Goal: Task Accomplishment & Management: Complete application form

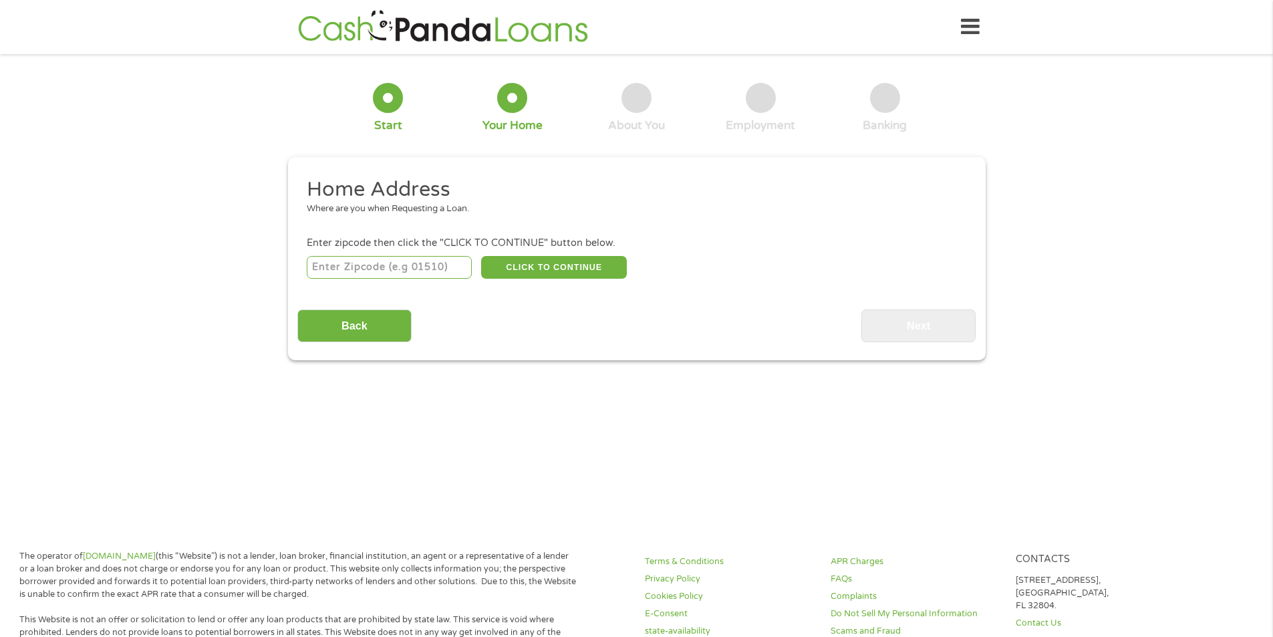
click at [426, 269] on input "number" at bounding box center [389, 267] width 165 height 23
type input "64030"
click at [547, 264] on button "CLICK TO CONTINUE" at bounding box center [554, 267] width 146 height 23
type input "64030"
type input "Grandview"
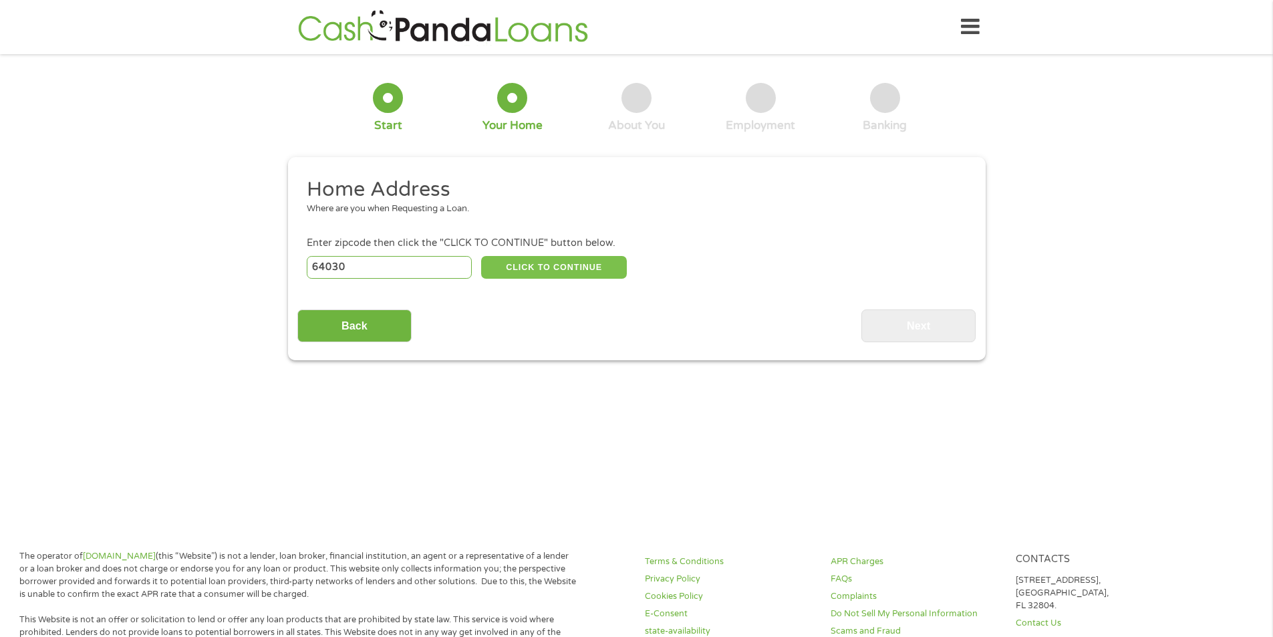
select select "[US_STATE]"
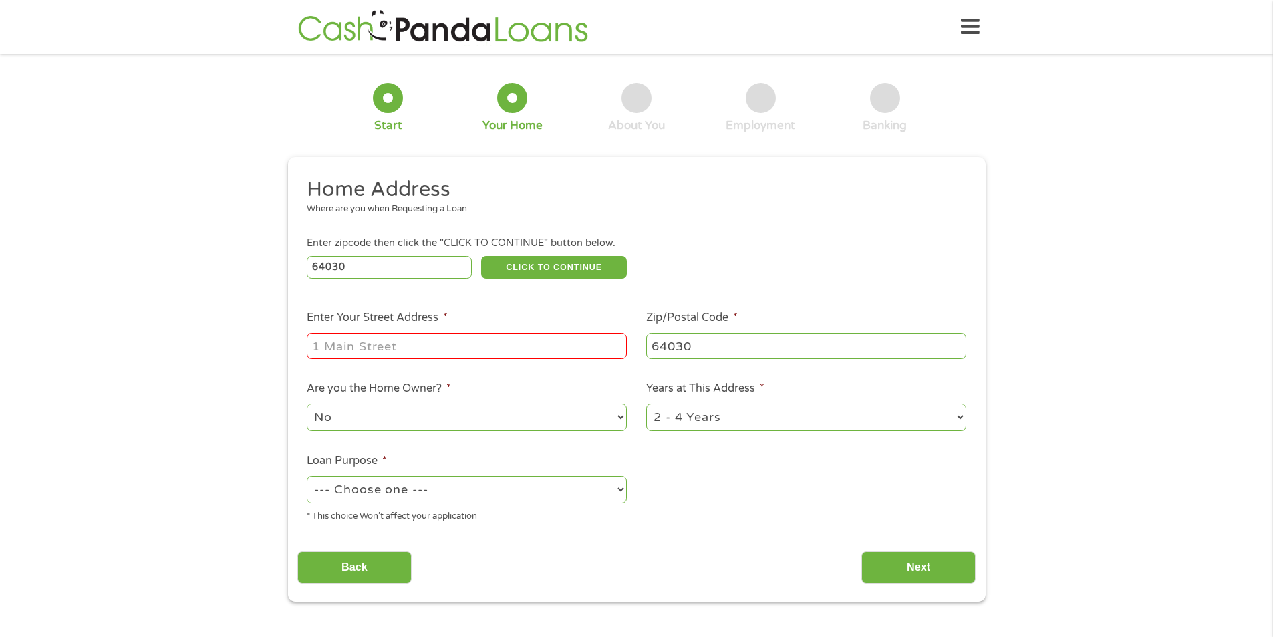
click at [416, 352] on input "Enter Your Street Address *" at bounding box center [467, 345] width 320 height 25
type input "[STREET_ADDRESS]"
click at [753, 427] on select "1 Year or less 1 - 2 Years 2 - 4 Years Over 4 Years" at bounding box center [806, 417] width 320 height 27
select select "60months"
click at [646, 404] on select "1 Year or less 1 - 2 Years 2 - 4 Years Over 4 Years" at bounding box center [806, 417] width 320 height 27
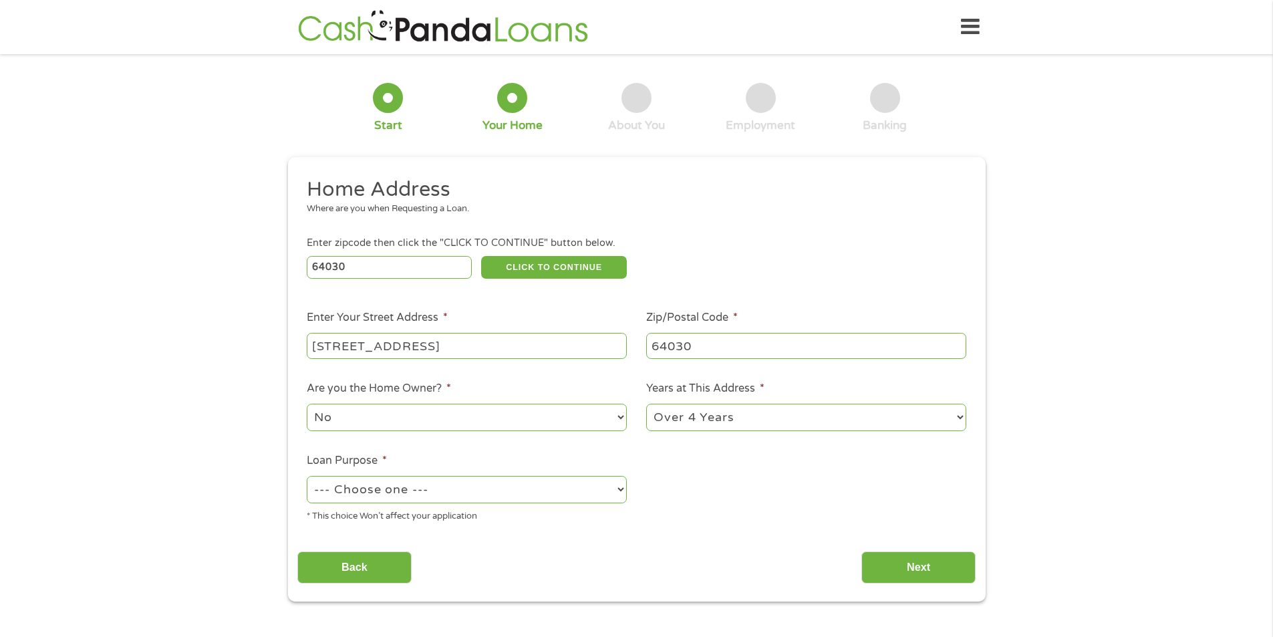
click at [469, 488] on select "--- Choose one --- Pay Bills Debt Consolidation Home Improvement Major Purchase…" at bounding box center [467, 489] width 320 height 27
select select "other"
click at [307, 476] on select "--- Choose one --- Pay Bills Debt Consolidation Home Improvement Major Purchase…" at bounding box center [467, 489] width 320 height 27
click at [930, 570] on input "Next" at bounding box center [919, 567] width 114 height 33
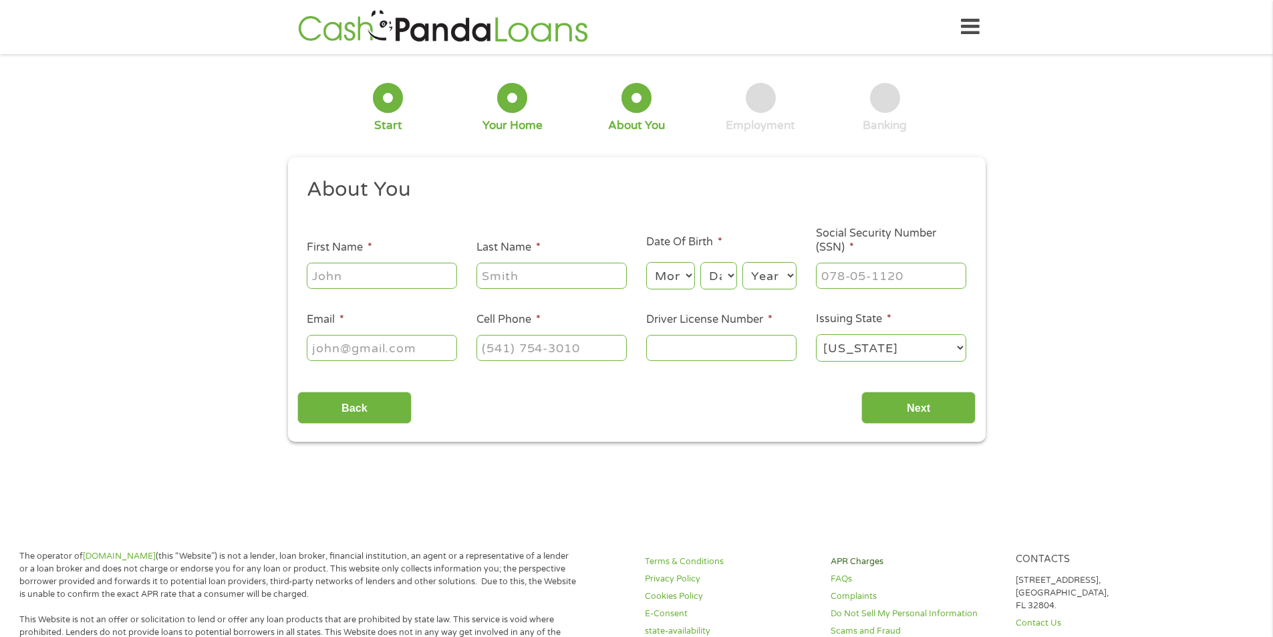
scroll to position [5, 5]
click at [414, 280] on input "First Name *" at bounding box center [382, 275] width 150 height 25
type input "[PERSON_NAME]"
click at [684, 277] on select "Month 1 2 3 4 5 6 7 8 9 10 11 12" at bounding box center [670, 275] width 49 height 27
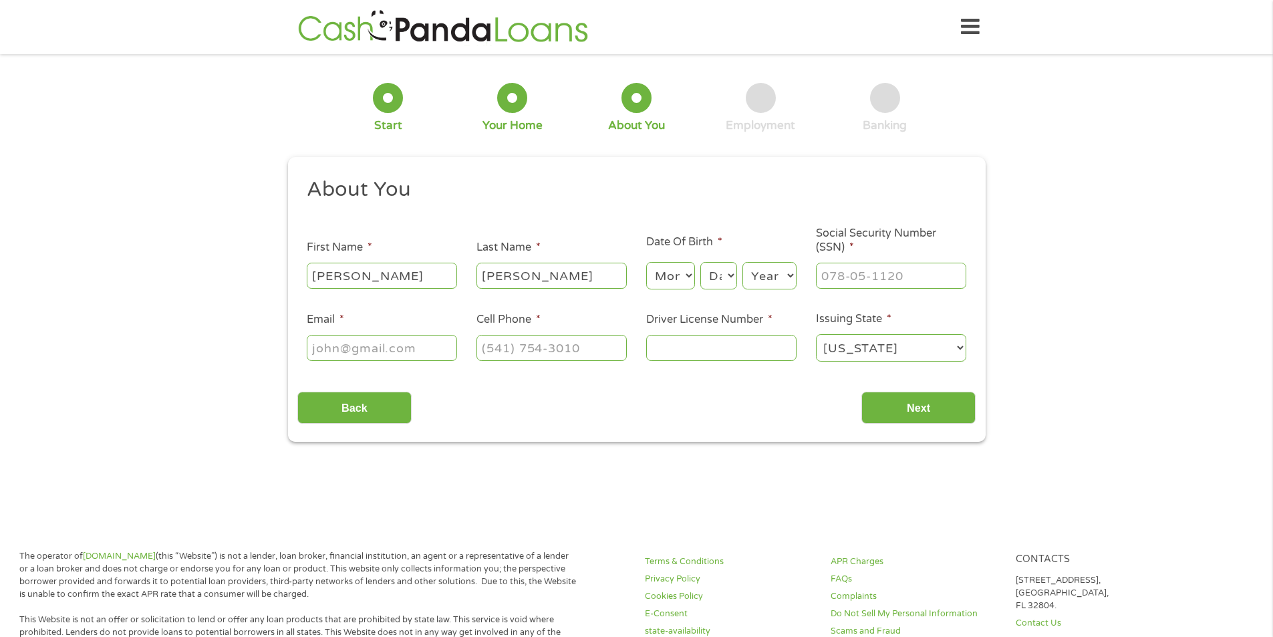
select select "3"
click at [646, 262] on select "Month 1 2 3 4 5 6 7 8 9 10 11 12" at bounding box center [670, 275] width 49 height 27
click at [731, 275] on select "Day 1 2 3 4 5 6 7 8 9 10 11 12 13 14 15 16 17 18 19 20 21 22 23 24 25 26 27 28 …" at bounding box center [718, 275] width 36 height 27
select select "18"
click at [700, 262] on select "Day 1 2 3 4 5 6 7 8 9 10 11 12 13 14 15 16 17 18 19 20 21 22 23 24 25 26 27 28 …" at bounding box center [718, 275] width 36 height 27
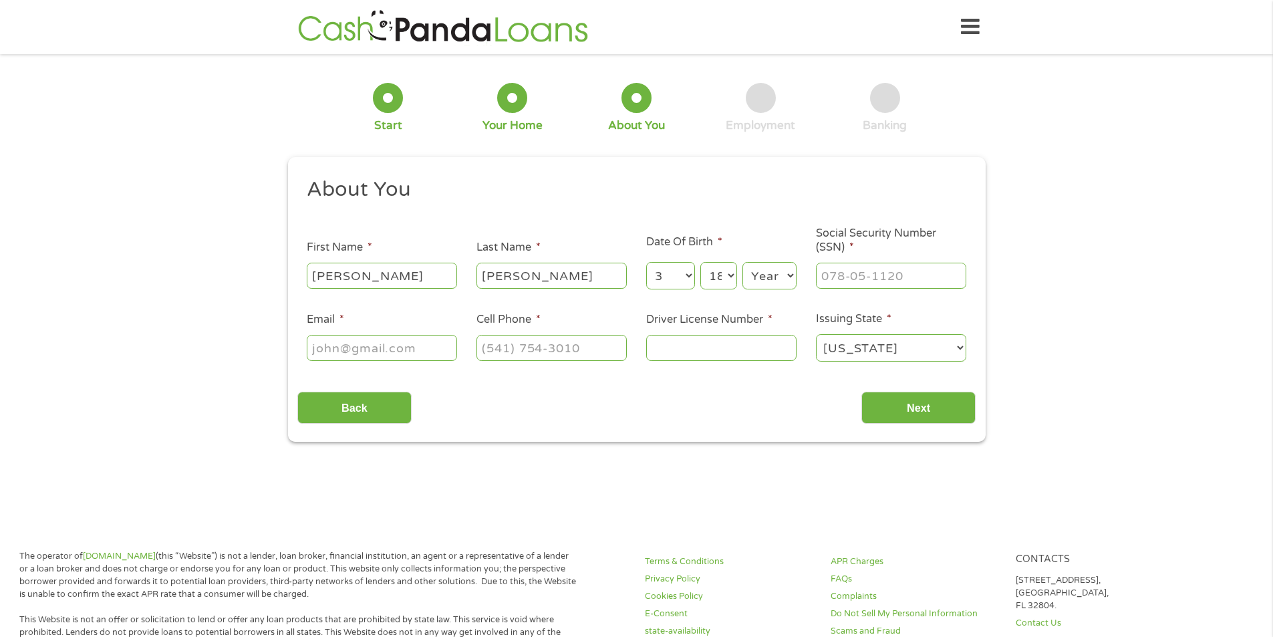
click at [761, 283] on select "Year [DATE] 2006 2005 2004 2003 2002 2001 2000 1999 1998 1997 1996 1995 1994 19…" at bounding box center [770, 275] width 54 height 27
select select "1991"
click at [743, 262] on select "Year [DATE] 2006 2005 2004 2003 2002 2001 2000 1999 1998 1997 1996 1995 1994 19…" at bounding box center [770, 275] width 54 height 27
click at [871, 273] on input "___-__-____" at bounding box center [891, 275] width 150 height 25
type input "509-06-1917"
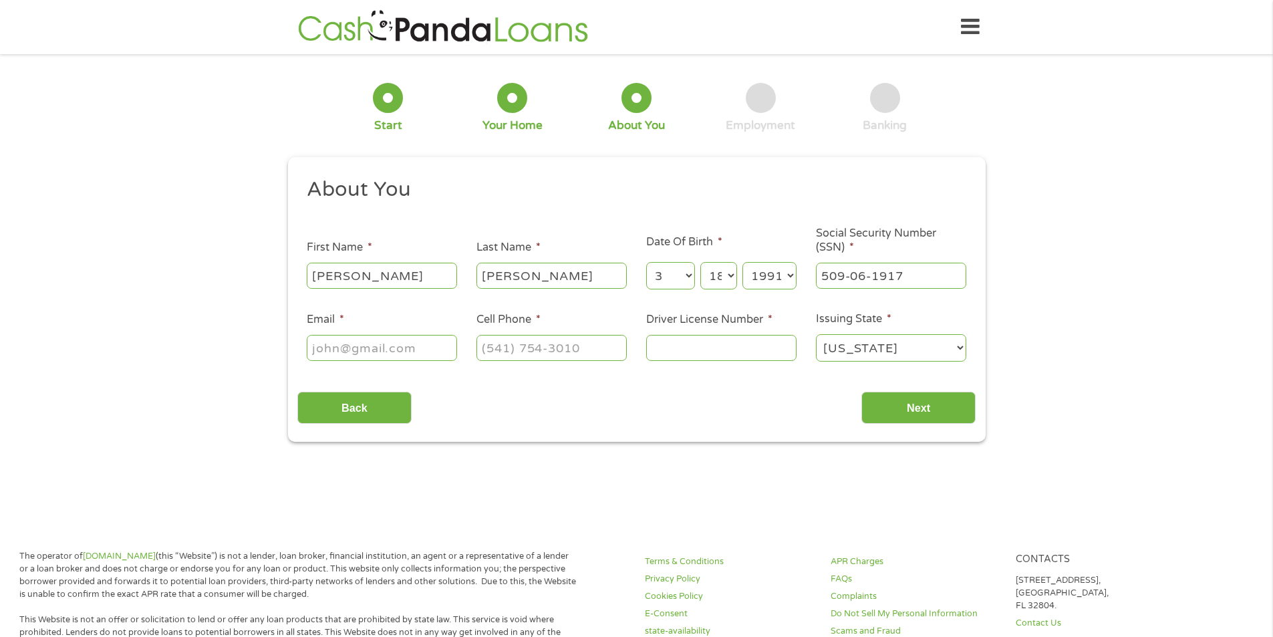
click at [377, 356] on input "Email *" at bounding box center [382, 347] width 150 height 25
type input "[EMAIL_ADDRESS][DOMAIN_NAME]"
type input "[PHONE_NUMBER]"
type input "K02986116"
click at [849, 337] on div "[US_STATE] [US_STATE] [US_STATE] [US_STATE] [US_STATE] [US_STATE] [US_STATE] [U…" at bounding box center [891, 348] width 150 height 32
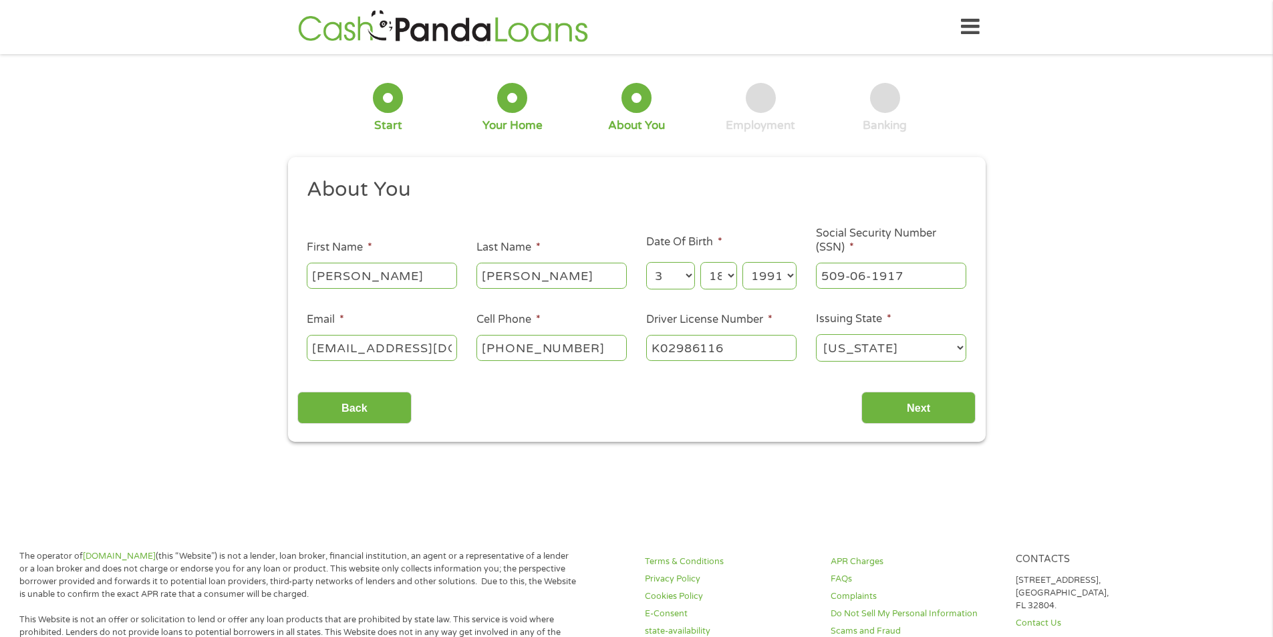
click at [849, 340] on select "[US_STATE] [US_STATE] [US_STATE] [US_STATE] [US_STATE] [US_STATE] [US_STATE] [U…" at bounding box center [891, 347] width 150 height 27
select select "[US_STATE]"
click at [816, 334] on select "[US_STATE] [US_STATE] [US_STATE] [US_STATE] [US_STATE] [US_STATE] [US_STATE] [U…" at bounding box center [891, 347] width 150 height 27
click at [928, 400] on input "Next" at bounding box center [919, 408] width 114 height 33
click at [926, 410] on input "Next" at bounding box center [919, 408] width 114 height 33
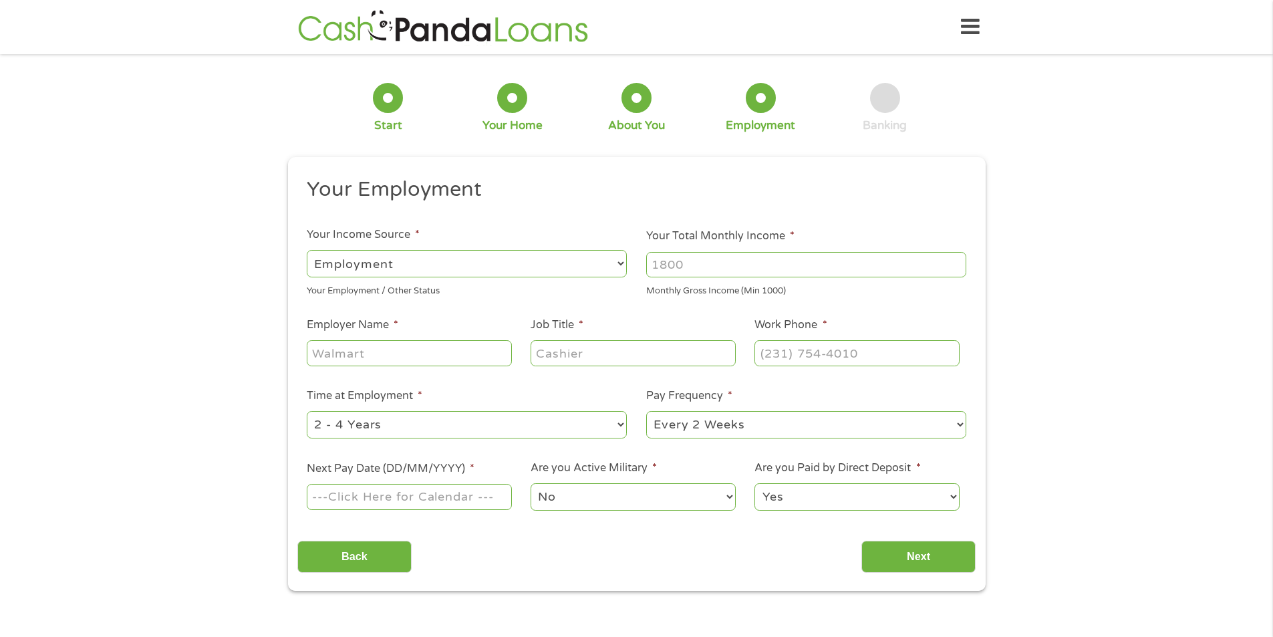
click at [763, 267] on input "Your Total Monthly Income *" at bounding box center [806, 264] width 320 height 25
type input "4"
type input "6800"
type input "S"
type input "[PERSON_NAME]"
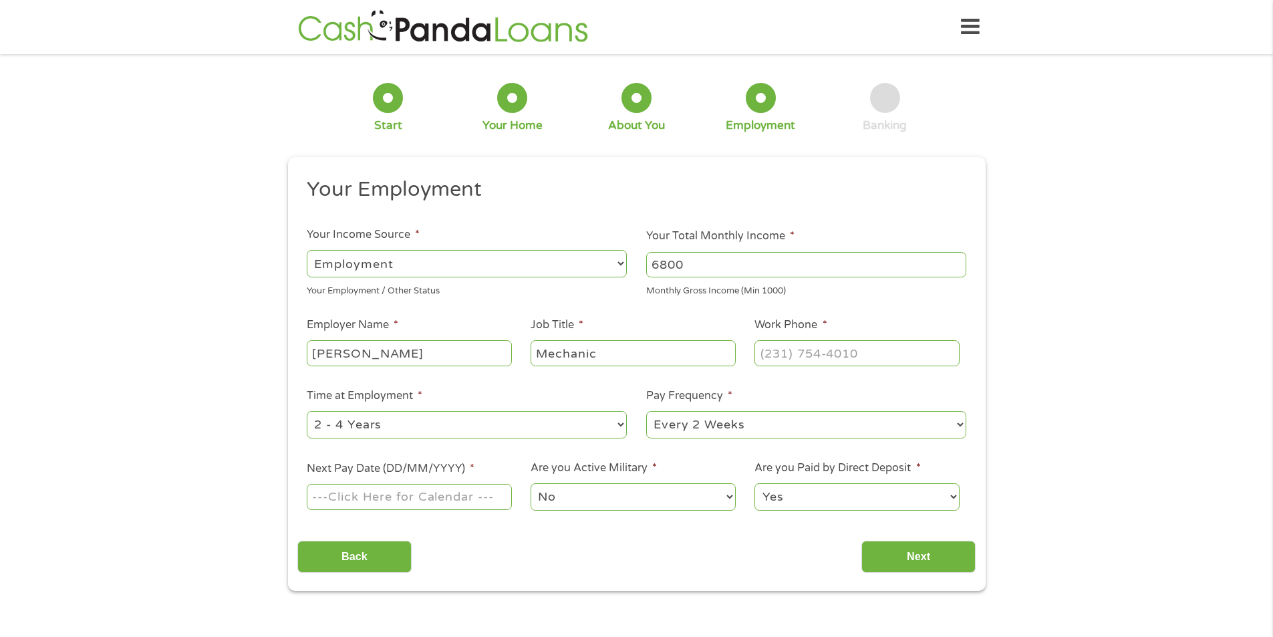
type input "Mechanic"
type input "[PHONE_NUMBER]"
click at [579, 421] on select "--- Choose one --- 1 Year or less 1 - 2 Years 2 - 4 Years Over 4 Years" at bounding box center [467, 424] width 320 height 27
select select "60months"
click at [307, 411] on select "--- Choose one --- 1 Year or less 1 - 2 Years 2 - 4 Years Over 4 Years" at bounding box center [467, 424] width 320 height 27
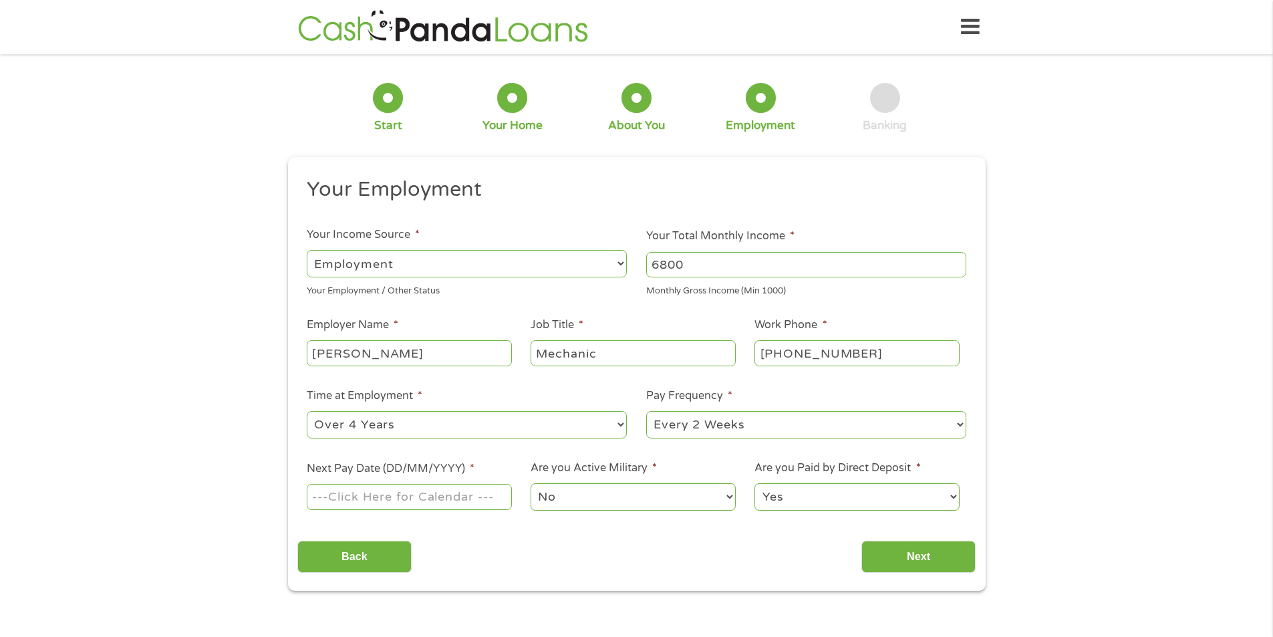
click at [745, 406] on li "Pay Frequency * --- Choose one --- Every 2 Weeks Every Week Monthly Semi-Monthly" at bounding box center [807, 414] width 340 height 53
click at [751, 424] on select "--- Choose one --- Every 2 Weeks Every Week Monthly Semi-Monthly" at bounding box center [806, 424] width 320 height 27
select select "weekly"
click at [646, 411] on select "--- Choose one --- Every 2 Weeks Every Week Monthly Semi-Monthly" at bounding box center [806, 424] width 320 height 27
click at [437, 494] on input "Next Pay Date (DD/MM/YYYY) *" at bounding box center [409, 496] width 205 height 25
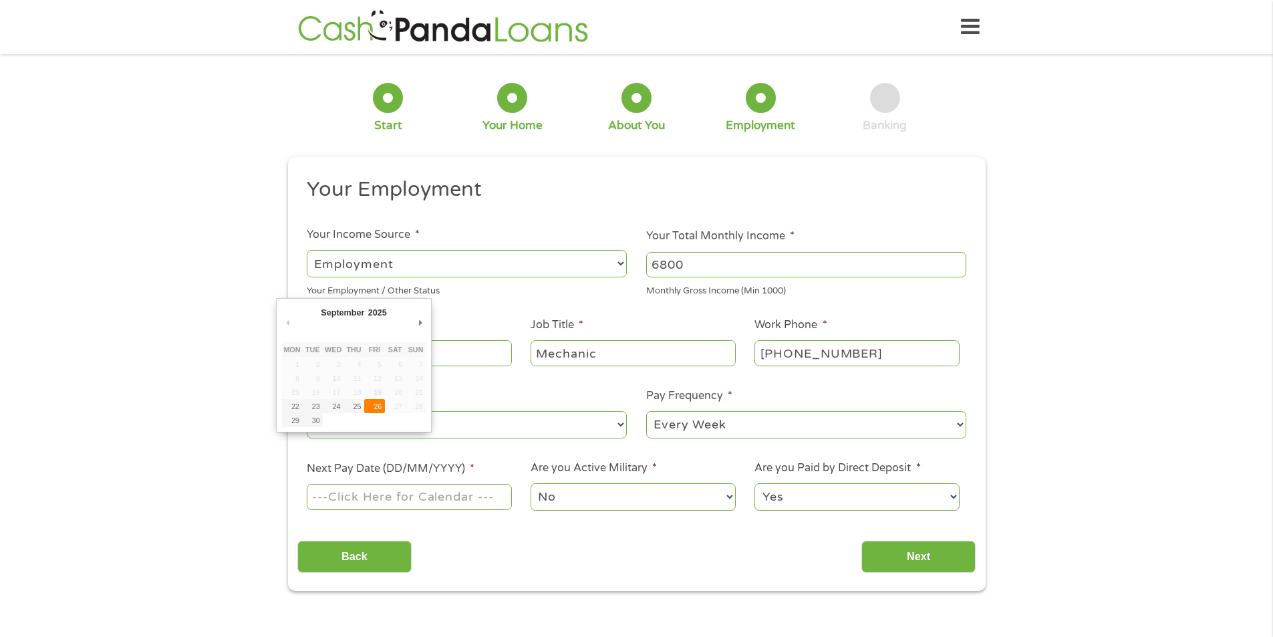
type input "[DATE]"
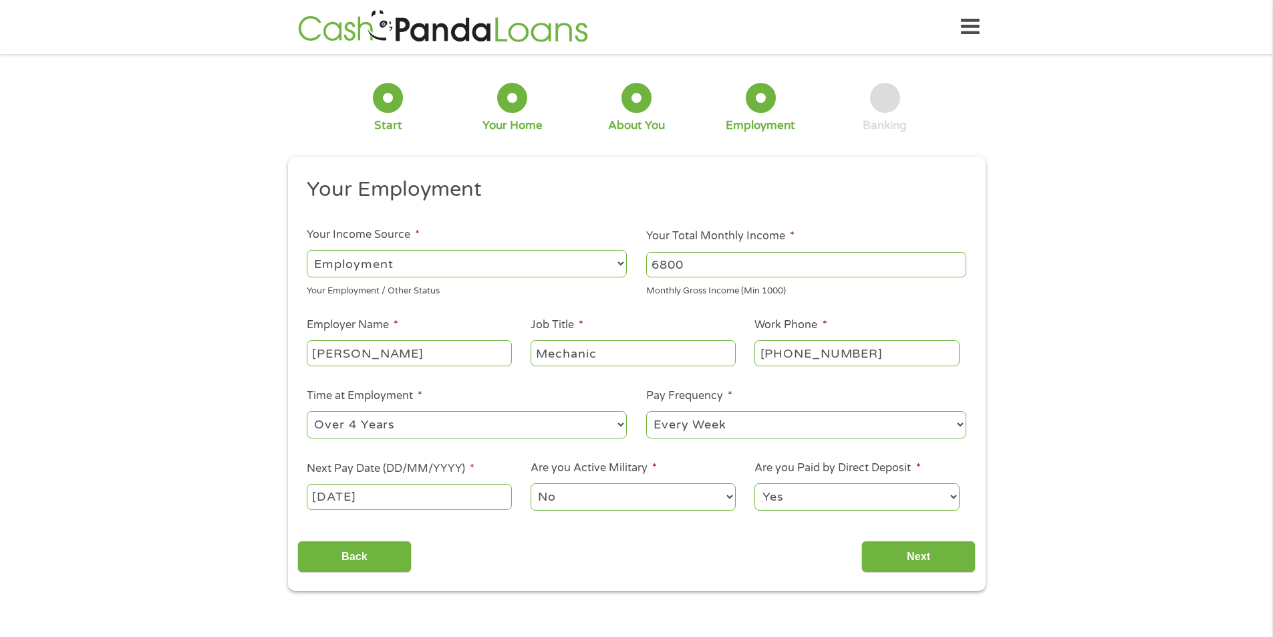
click at [571, 499] on select "No Yes" at bounding box center [633, 496] width 205 height 27
click at [531, 483] on select "No Yes" at bounding box center [633, 496] width 205 height 27
click at [924, 550] on input "Next" at bounding box center [919, 557] width 114 height 33
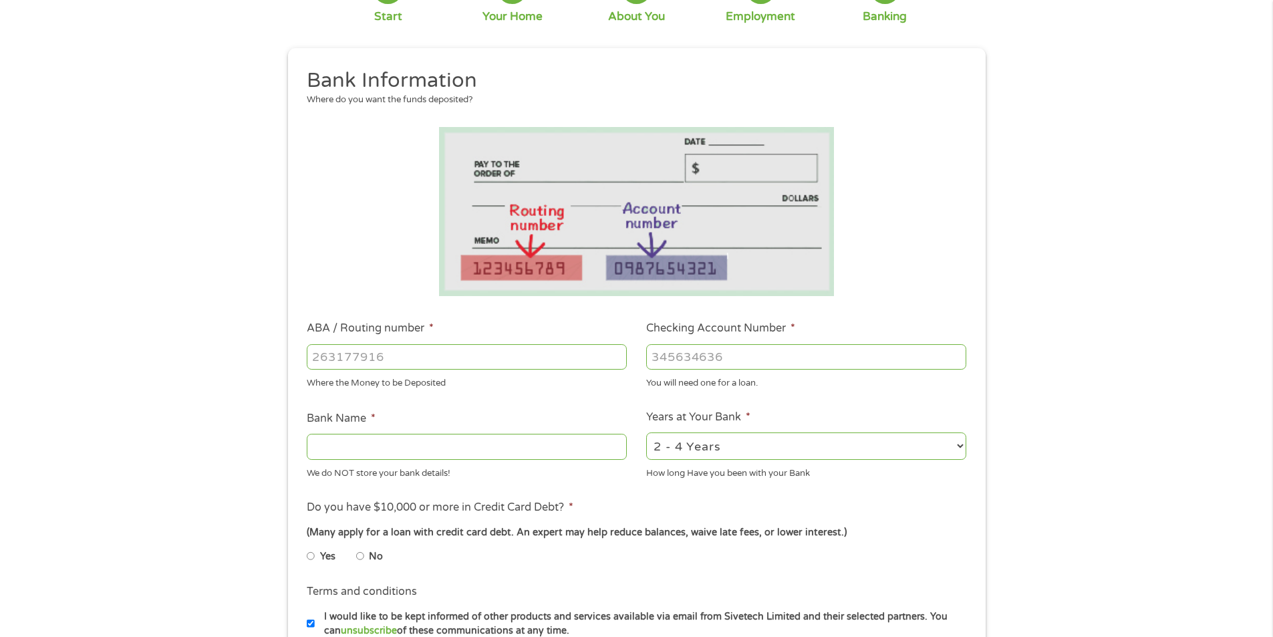
scroll to position [134, 0]
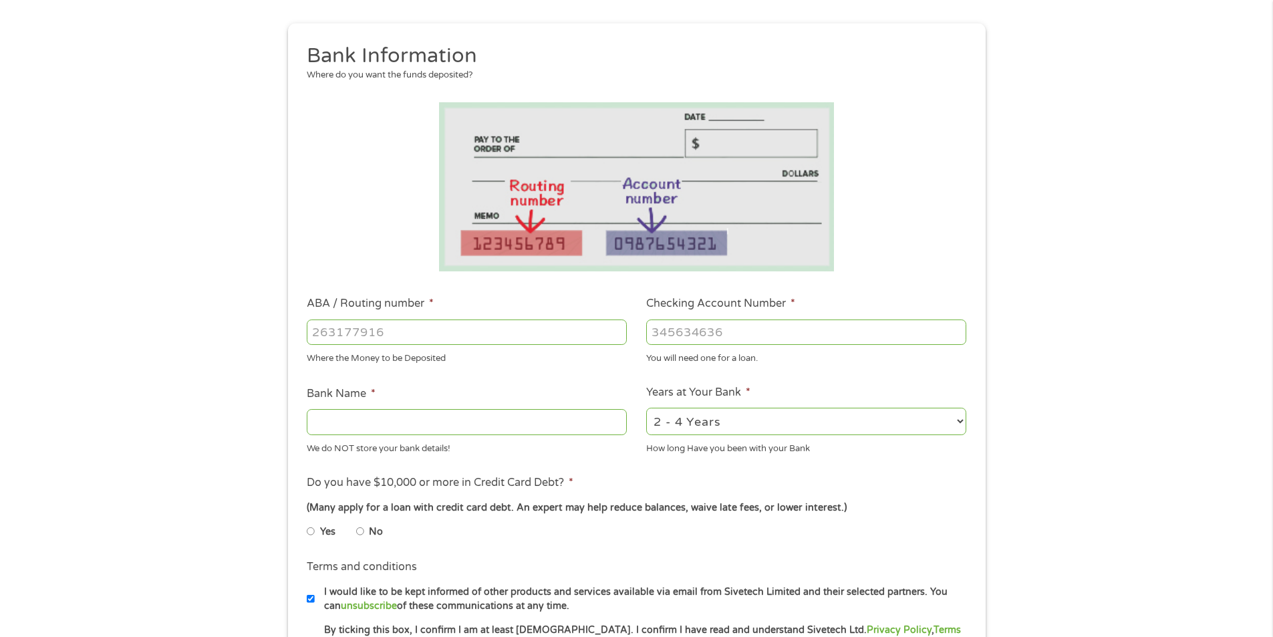
click at [488, 340] on input "ABA / Routing number *" at bounding box center [467, 331] width 320 height 25
type input "031176110"
type input "CAPITAL ONE NA"
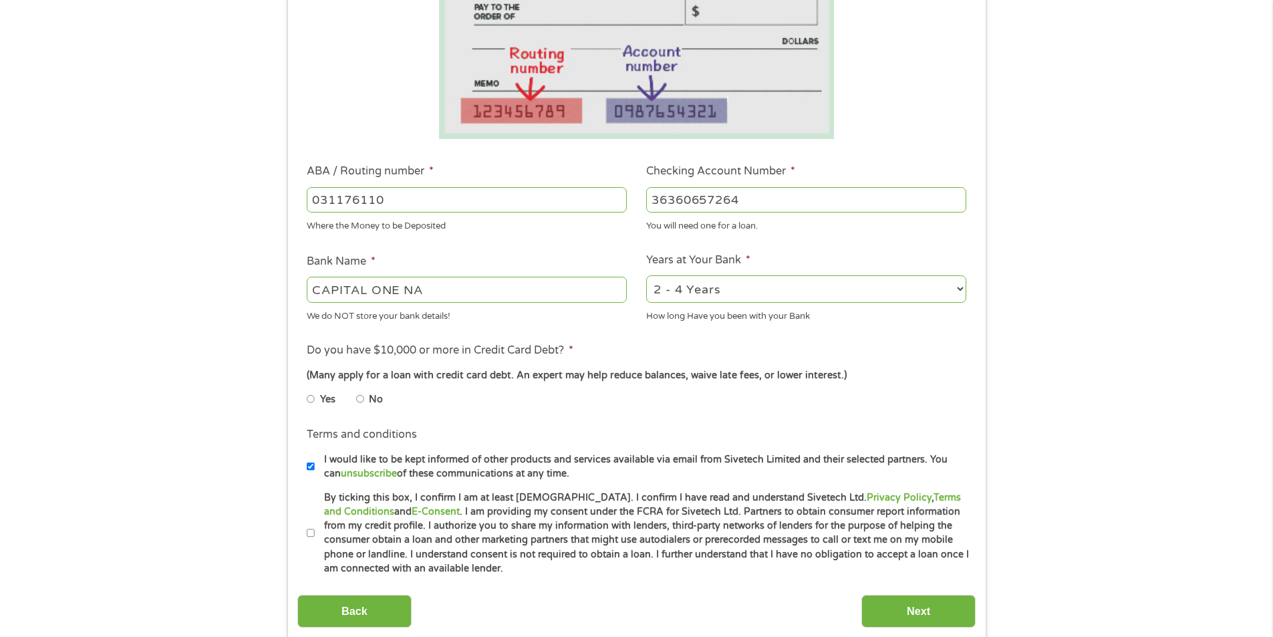
scroll to position [267, 0]
type input "36360657264"
click at [758, 294] on select "2 - 4 Years 6 - 12 Months 1 - 2 Years Over 4 Years" at bounding box center [806, 287] width 320 height 27
select select "12months"
click at [646, 274] on select "2 - 4 Years 6 - 12 Months 1 - 2 Years Over 4 Years" at bounding box center [806, 287] width 320 height 27
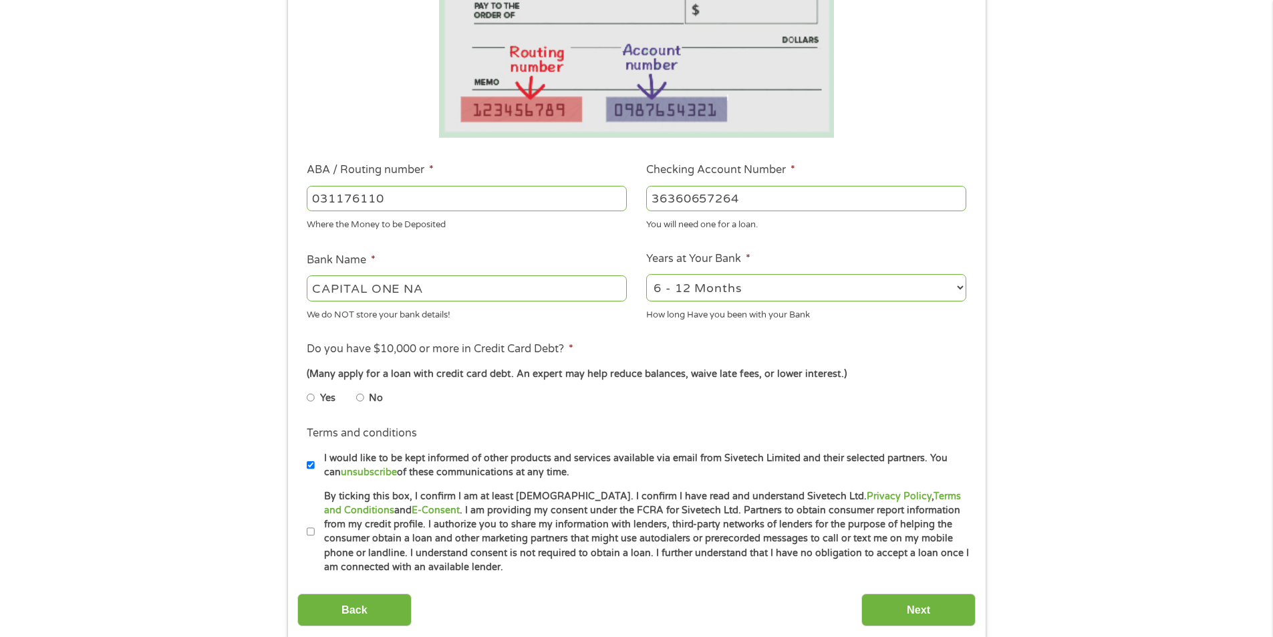
click at [362, 395] on input "No" at bounding box center [360, 397] width 8 height 21
radio input "true"
click at [310, 467] on input "I would like to be kept informed of other products and services available via e…" at bounding box center [311, 465] width 8 height 21
checkbox input "false"
click at [305, 533] on li "Terms and conditions * By ticking this box, I confirm I am at least [DEMOGRAPHI…" at bounding box center [636, 532] width 678 height 86
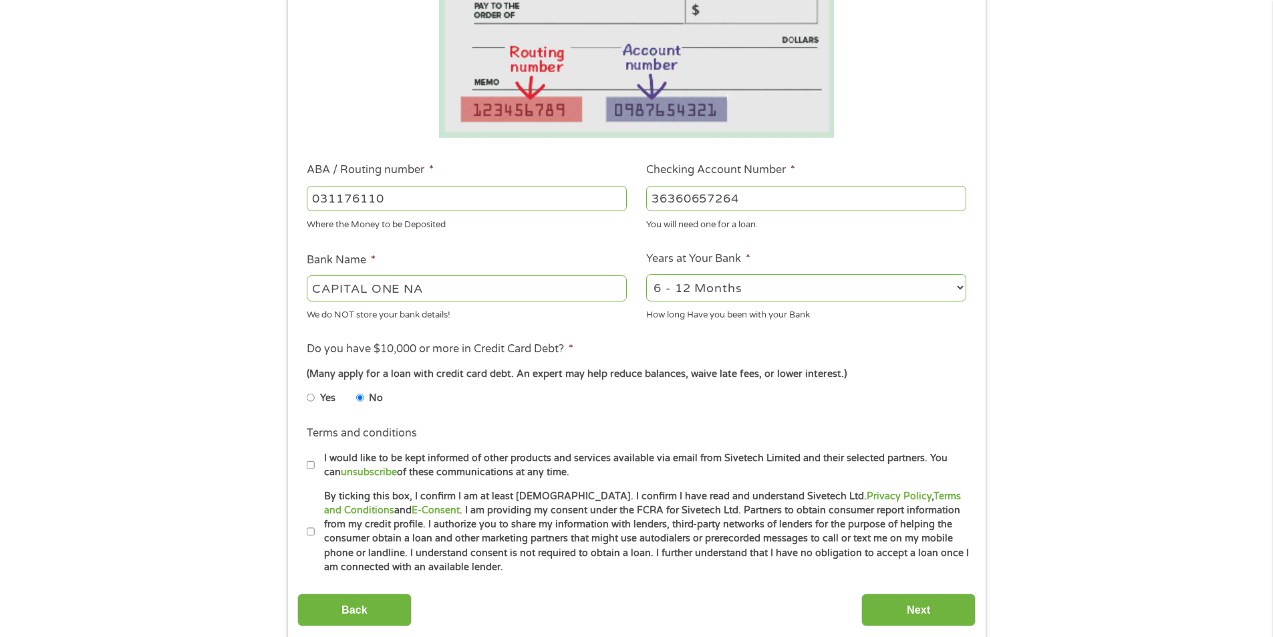
click at [313, 533] on input "By ticking this box, I confirm I am at least [DEMOGRAPHIC_DATA]. I confirm I ha…" at bounding box center [311, 531] width 8 height 21
checkbox input "true"
click at [916, 616] on input "Next" at bounding box center [919, 610] width 114 height 33
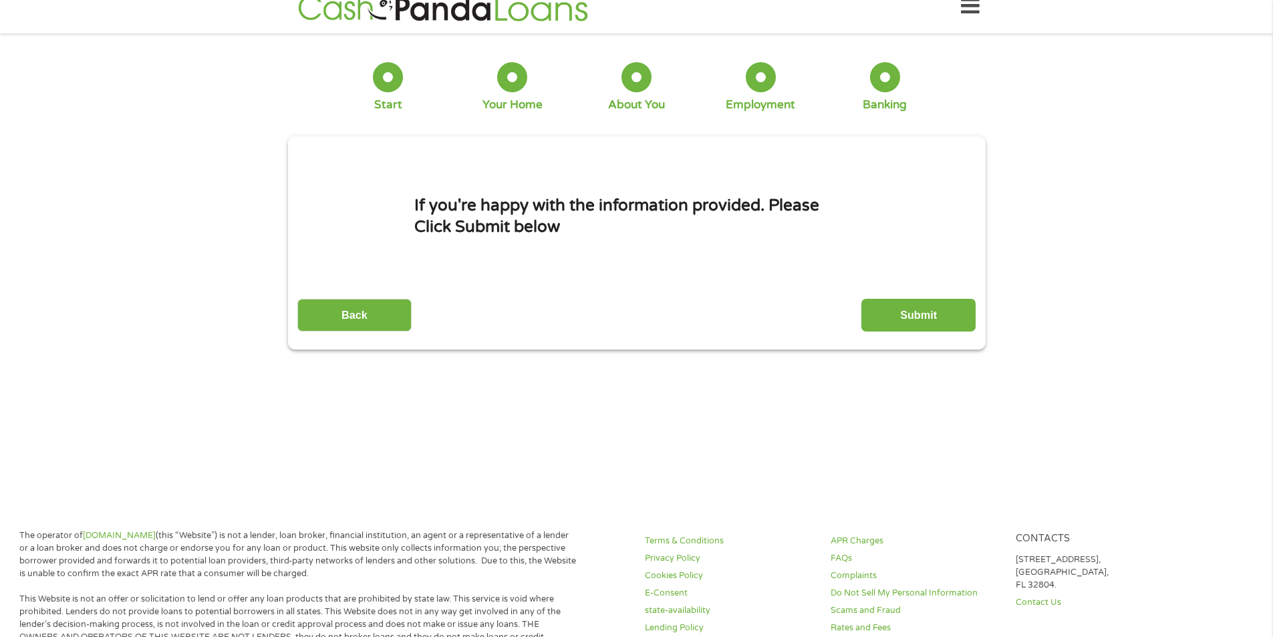
scroll to position [0, 0]
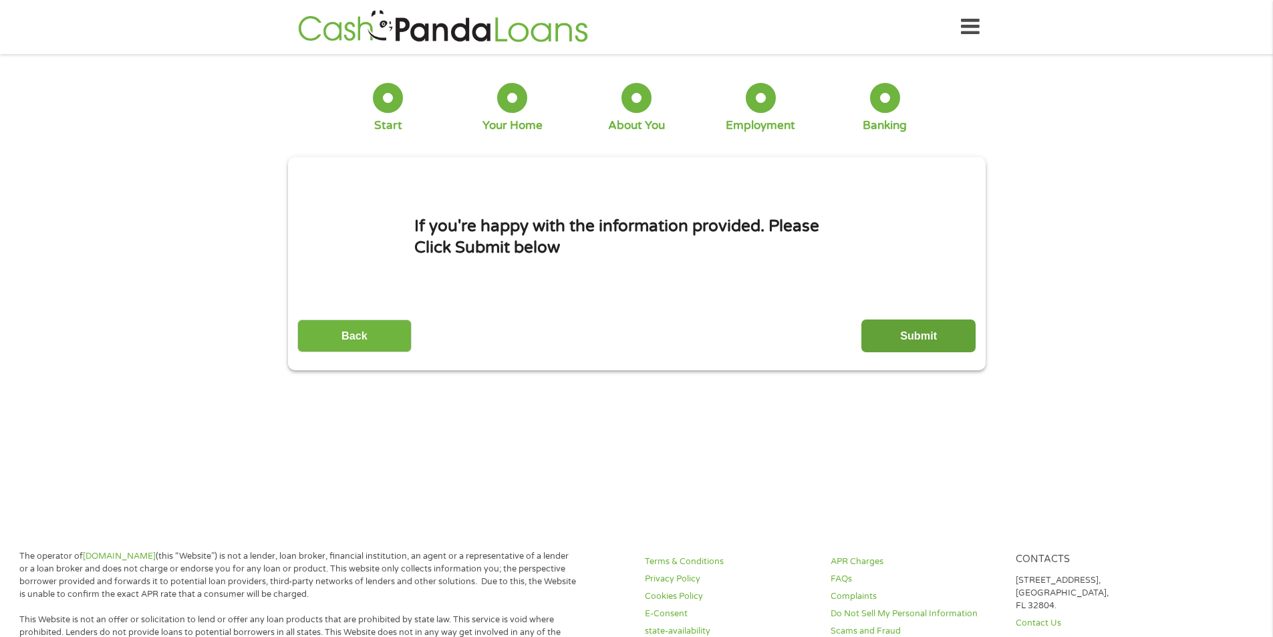
click at [926, 330] on input "Submit" at bounding box center [919, 335] width 114 height 33
